Goal: Task Accomplishment & Management: Manage account settings

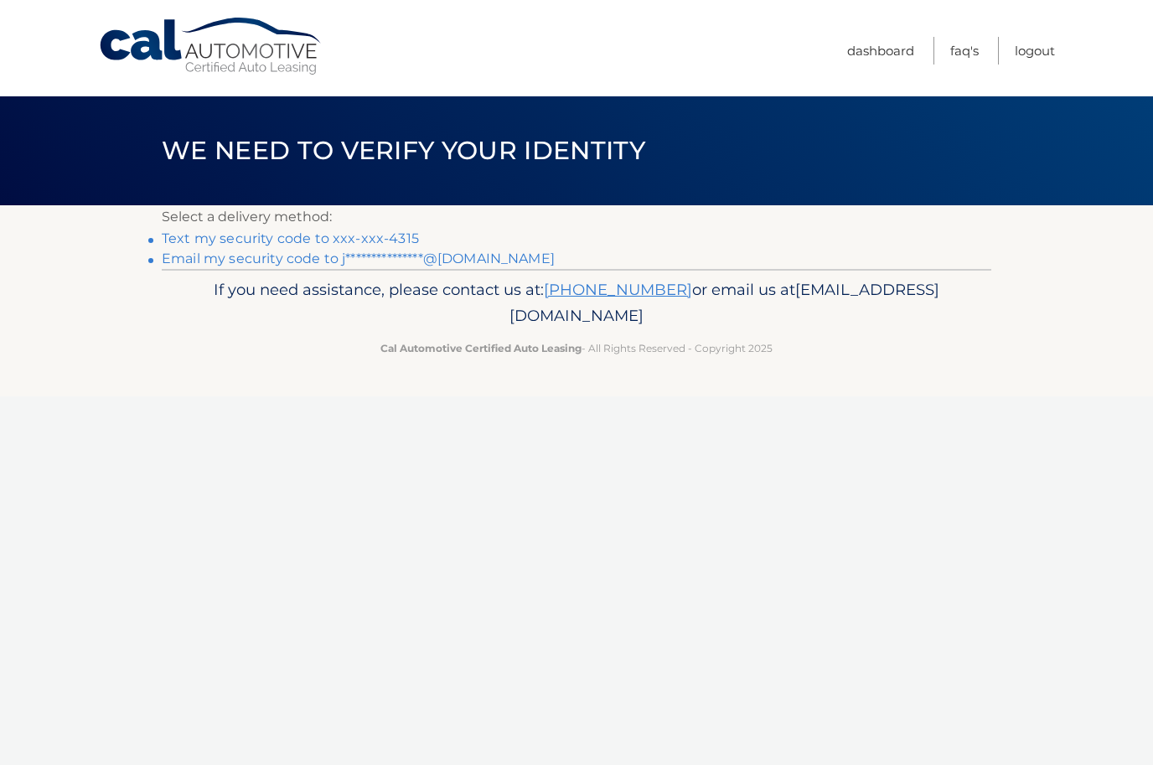
click at [371, 239] on link "Text my security code to xxx-xxx-4315" at bounding box center [290, 239] width 257 height 16
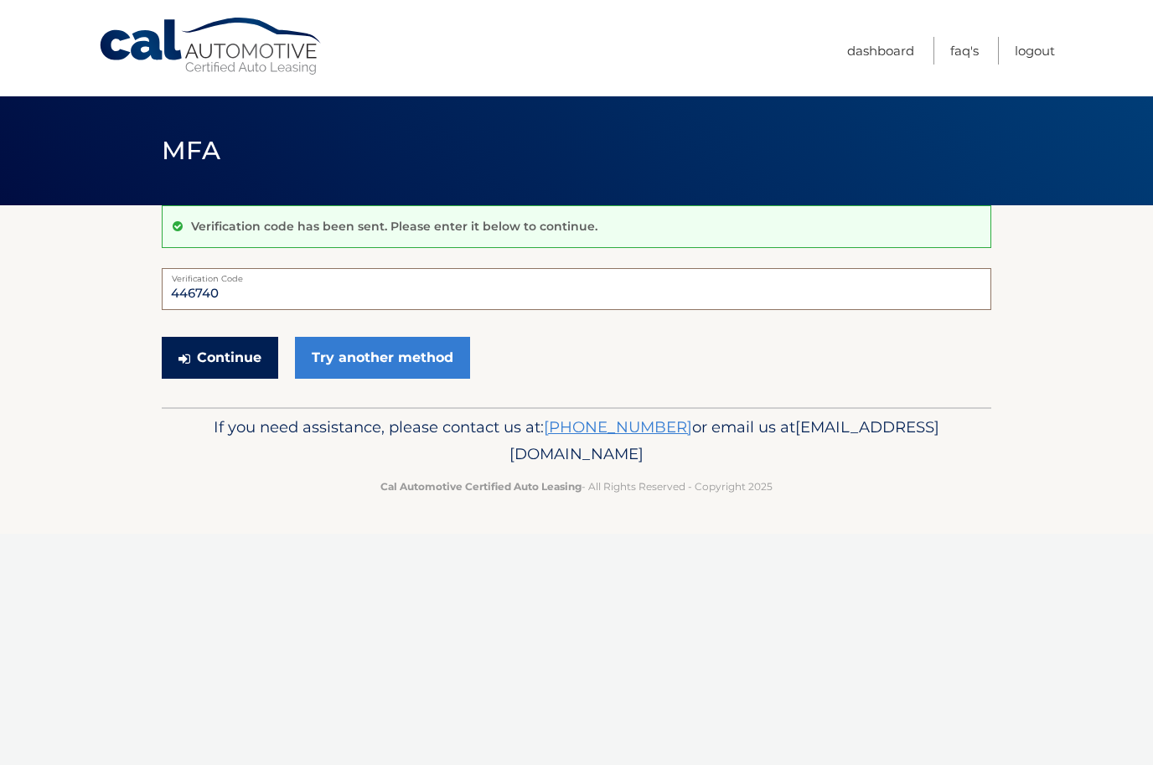
type input "446740"
click at [244, 360] on button "Continue" at bounding box center [220, 358] width 117 height 42
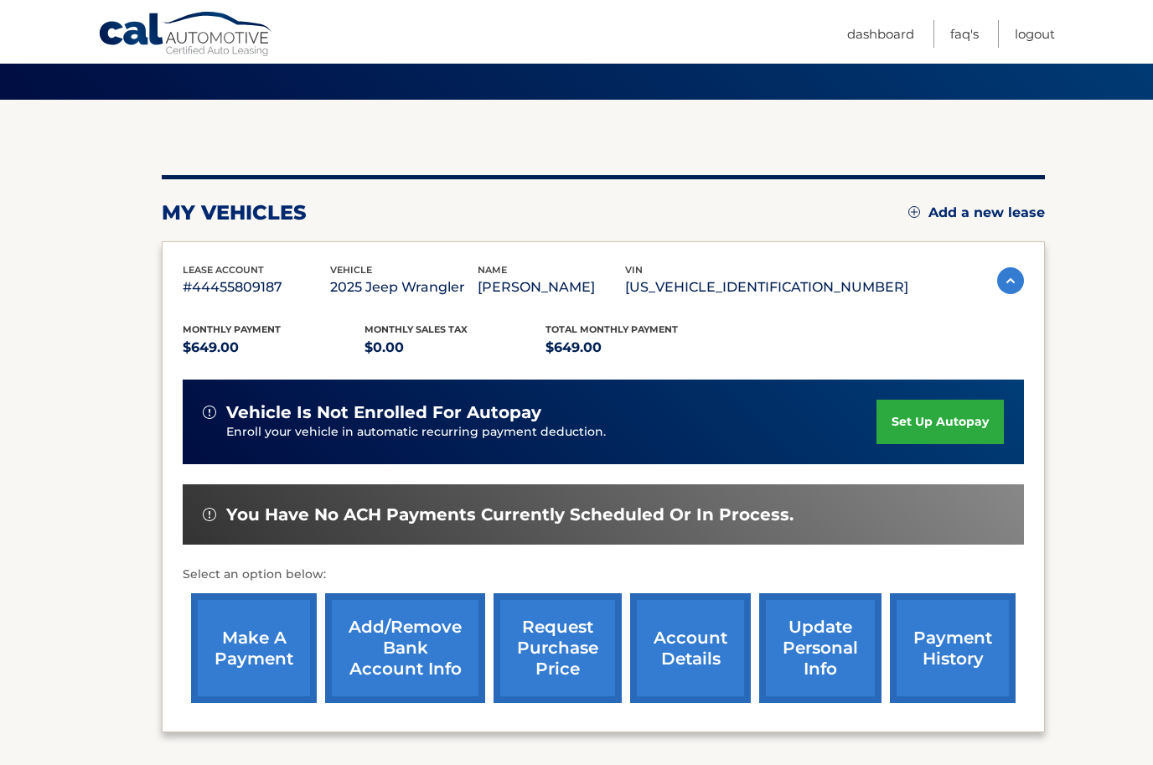
scroll to position [111, 0]
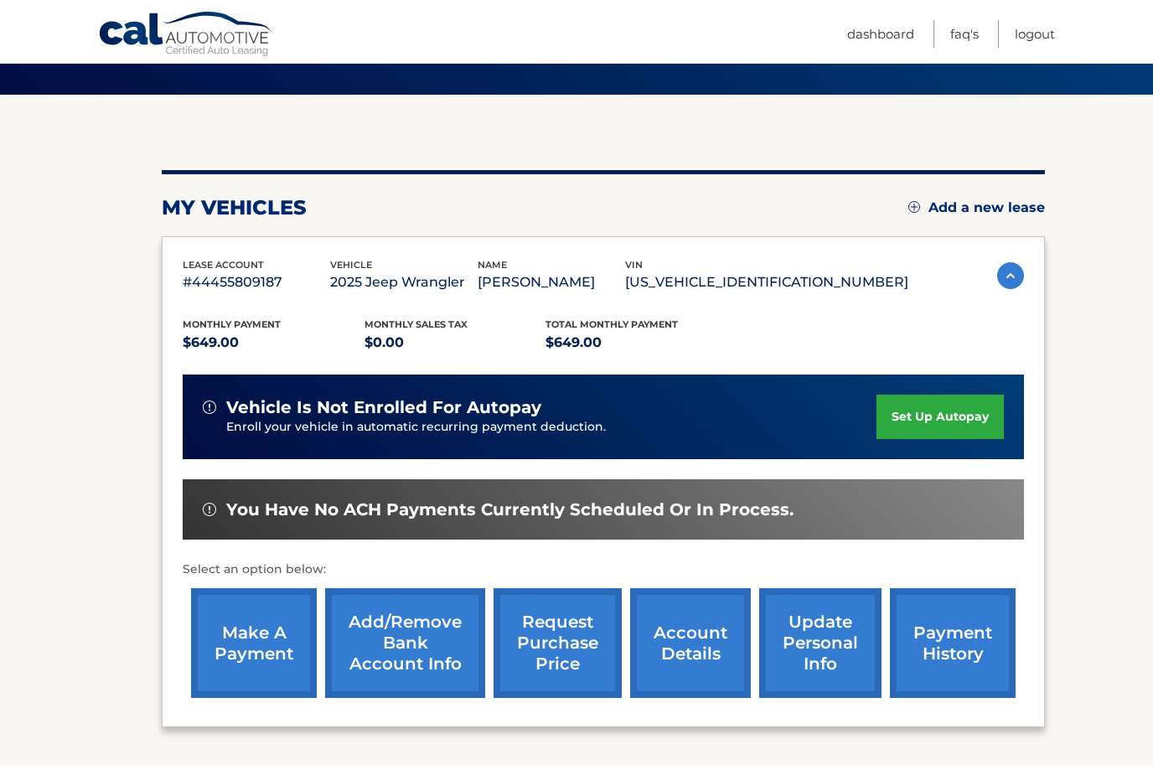
click at [950, 649] on link "payment history" at bounding box center [953, 643] width 126 height 110
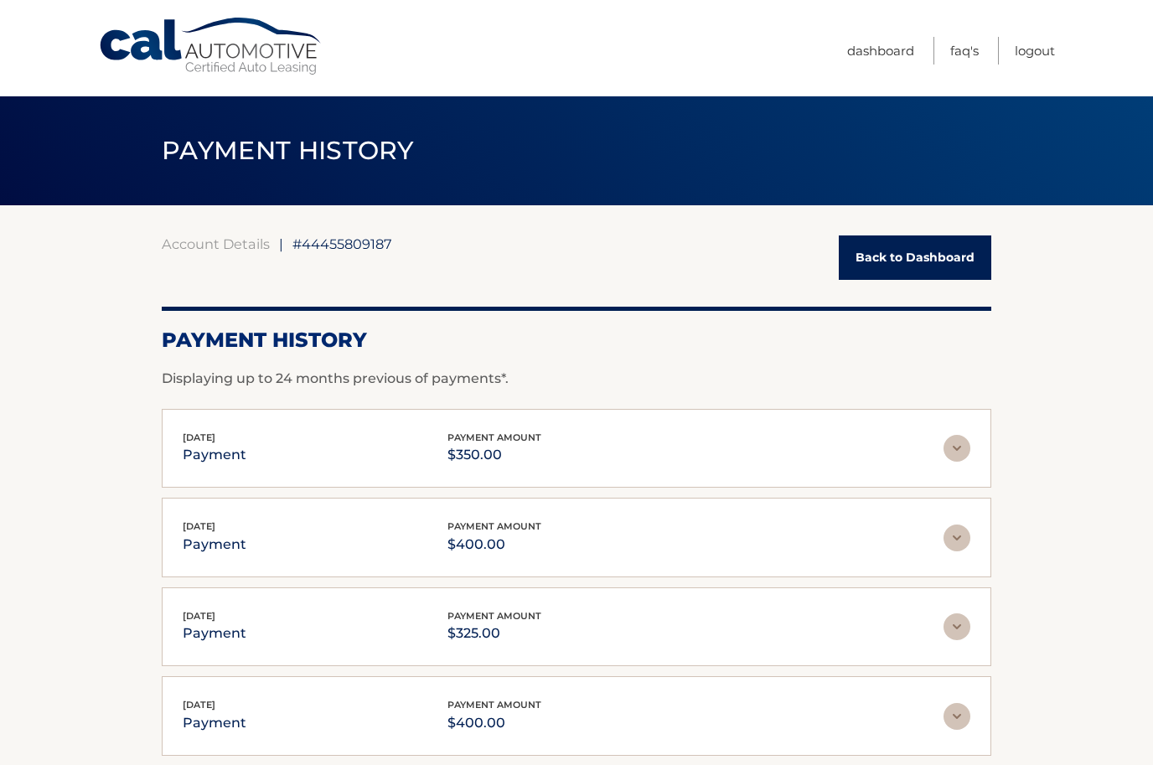
click at [907, 257] on link "Back to Dashboard" at bounding box center [915, 258] width 153 height 44
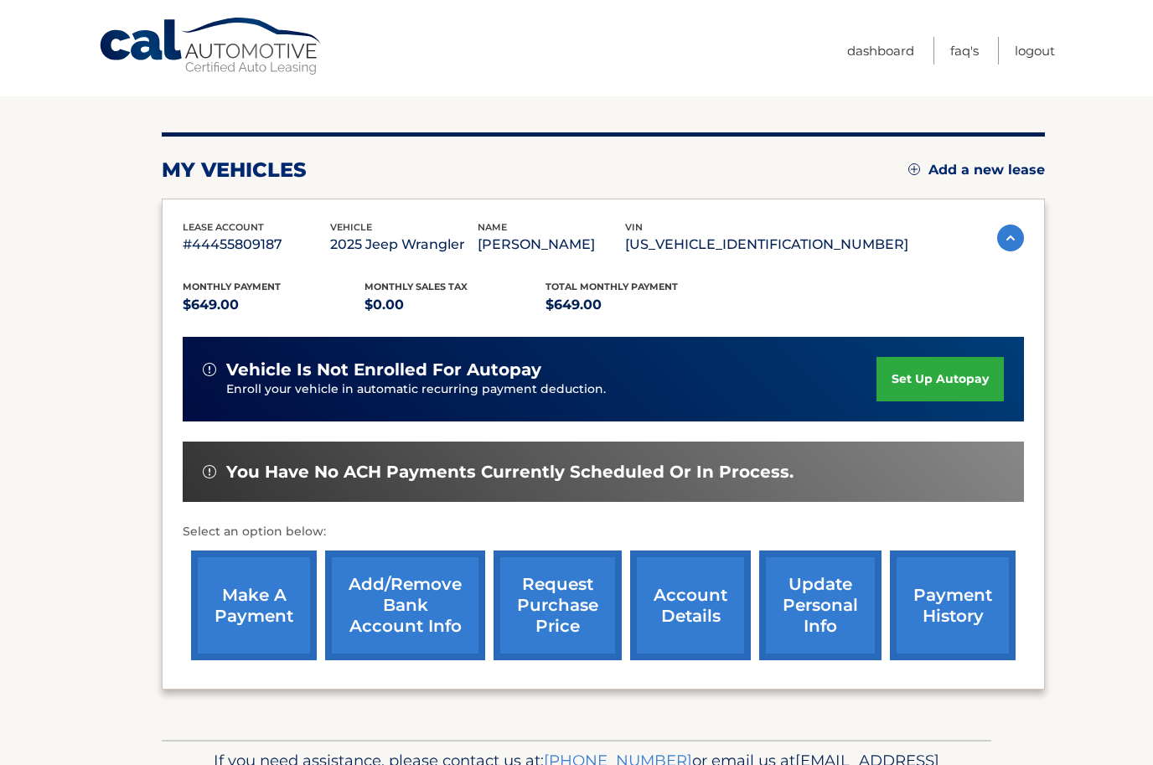
scroll to position [167, 0]
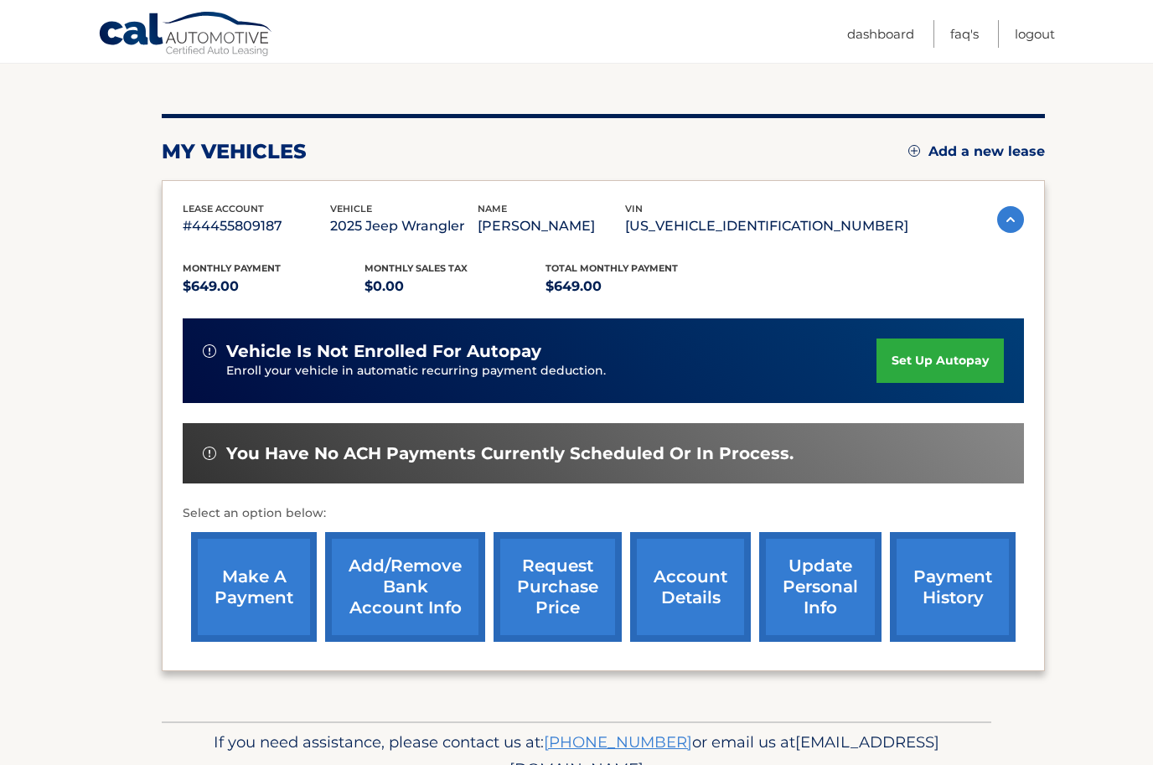
click at [274, 575] on link "make a payment" at bounding box center [254, 587] width 126 height 110
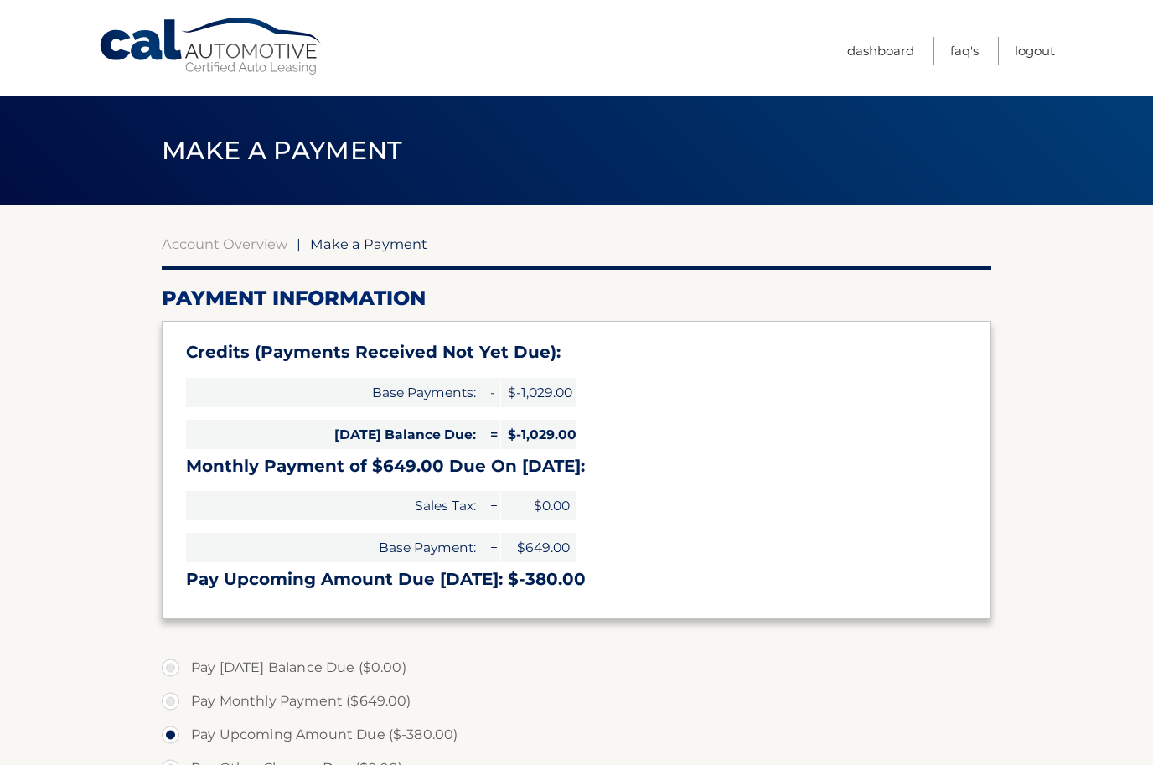
select select "NjRhMzZlMzktNWMxNS00OTBjLWJhNDAtNTA2NjFlNThhZjgw"
click at [961, 49] on link "FAQ's" at bounding box center [965, 51] width 28 height 28
